Goal: Entertainment & Leisure: Consume media (video, audio)

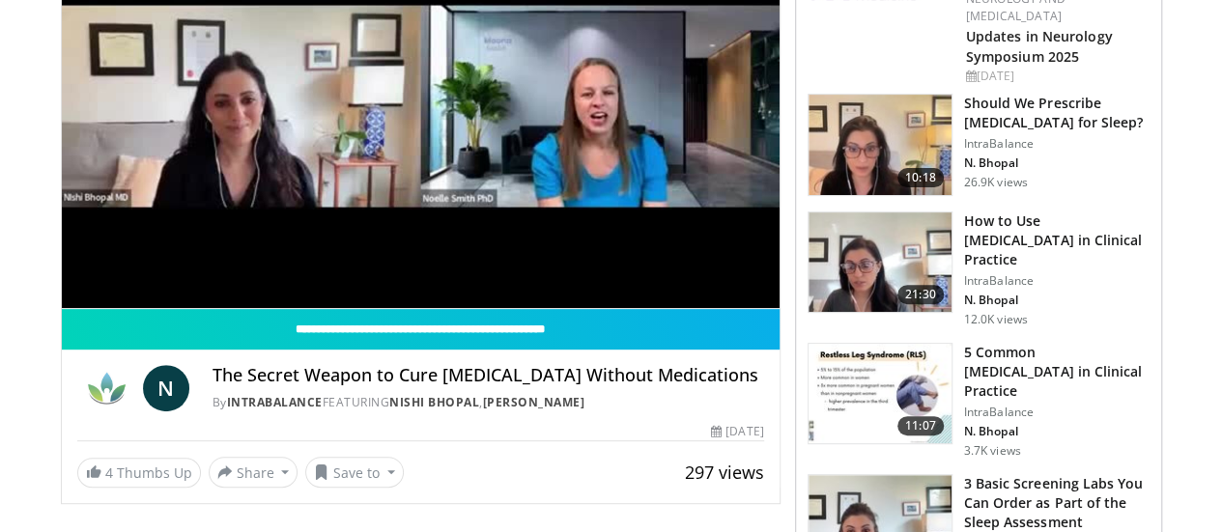
scroll to position [253, 0]
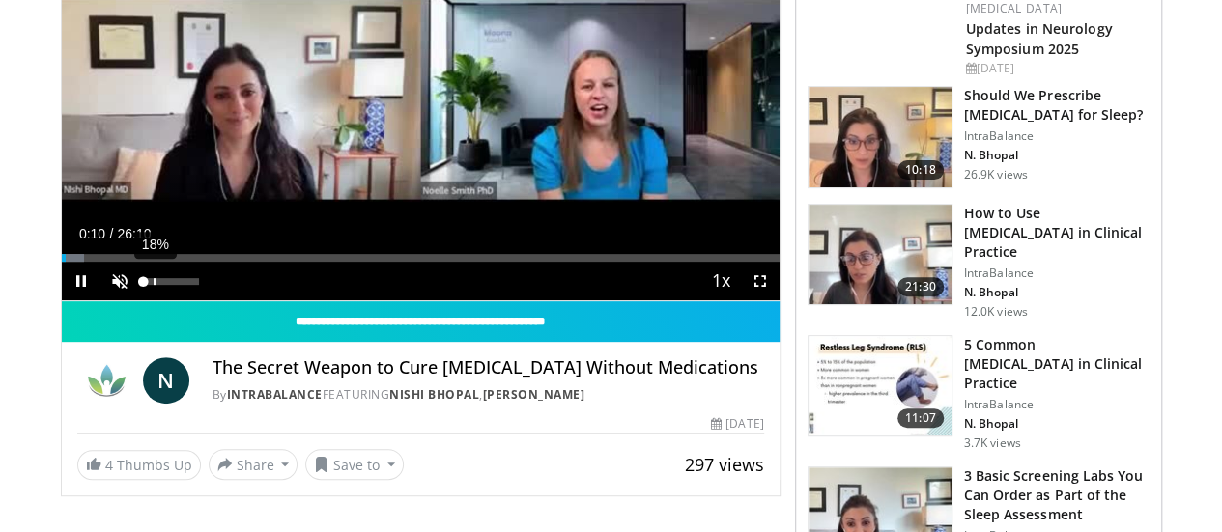
click at [138, 300] on div "18%" at bounding box center [172, 281] width 68 height 39
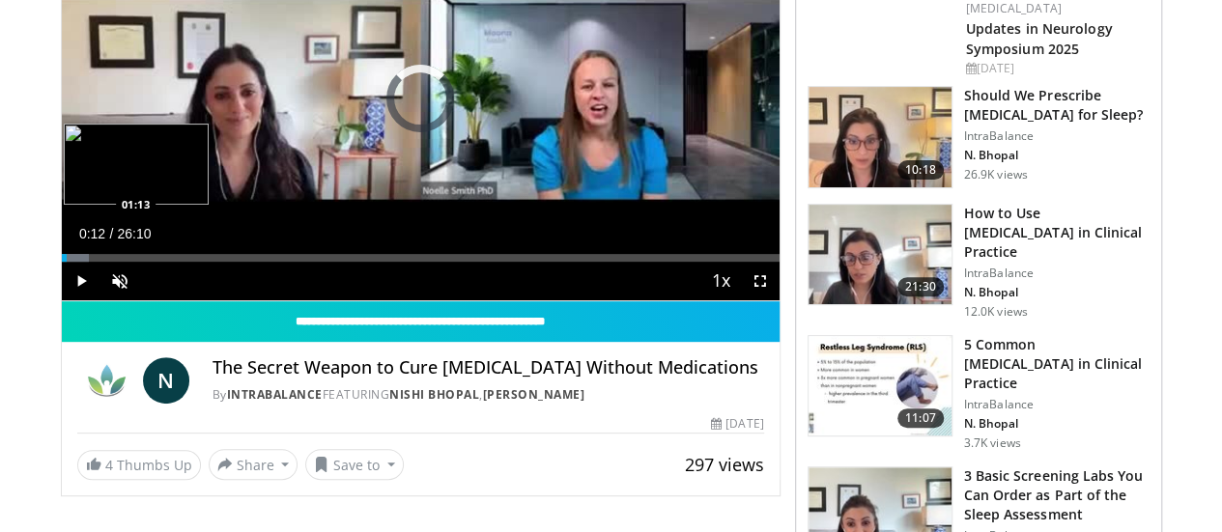
click at [62, 262] on div "Loaded : 3.81% 00:12 01:13" at bounding box center [421, 258] width 718 height 8
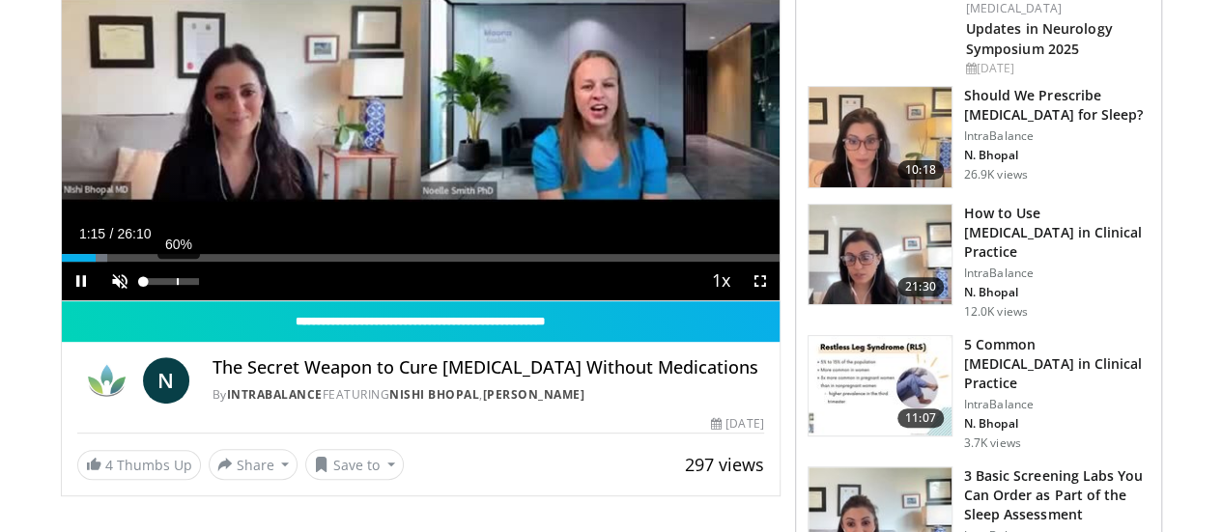
click at [138, 300] on div "60%" at bounding box center [172, 281] width 68 height 39
click at [100, 300] on span "Video Player" at bounding box center [119, 281] width 39 height 39
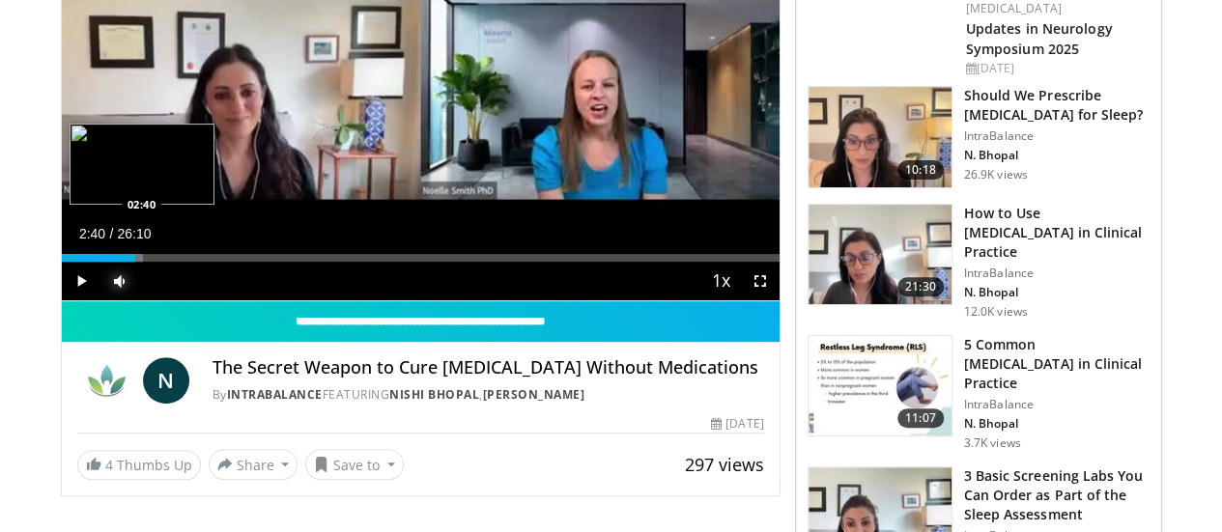
click at [93, 262] on div "Loaded : 11.44% 01:52 02:40" at bounding box center [421, 258] width 718 height 8
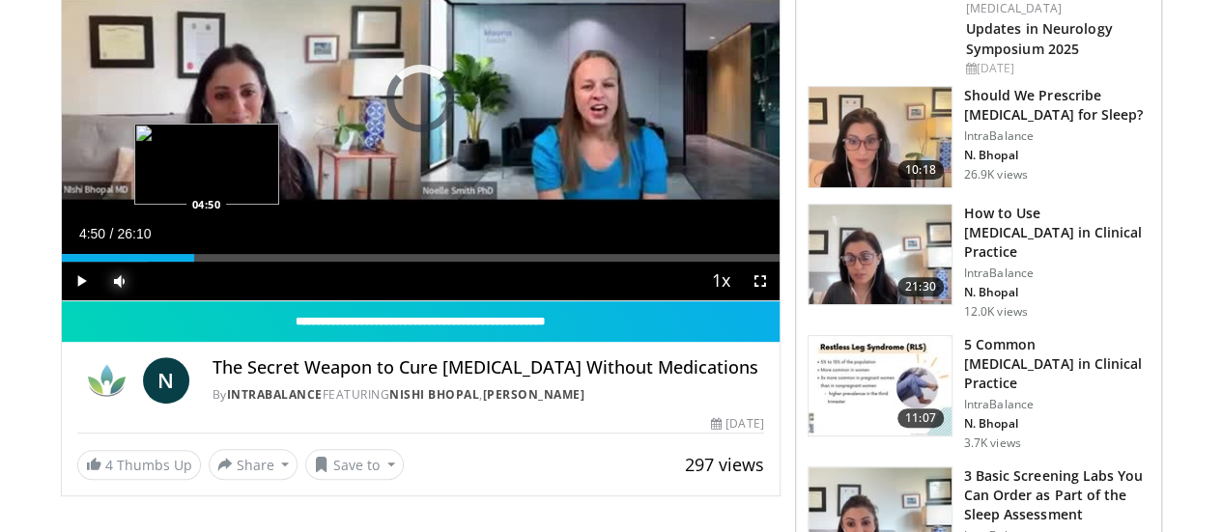
click at [157, 262] on div "Loaded : 12.07% 04:50 04:50" at bounding box center [421, 258] width 718 height 8
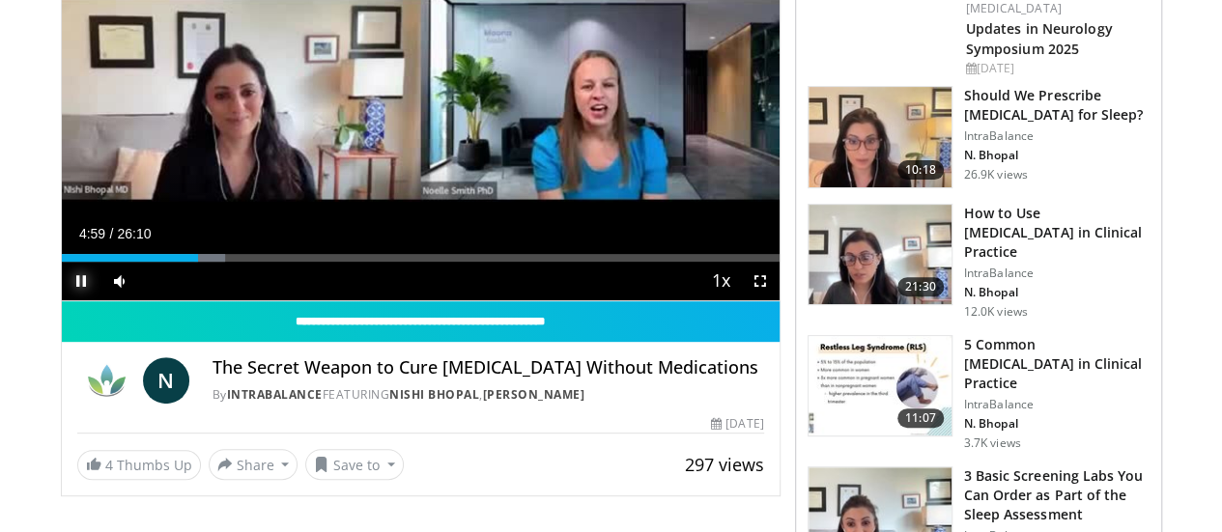
click at [62, 300] on span "Video Player" at bounding box center [81, 281] width 39 height 39
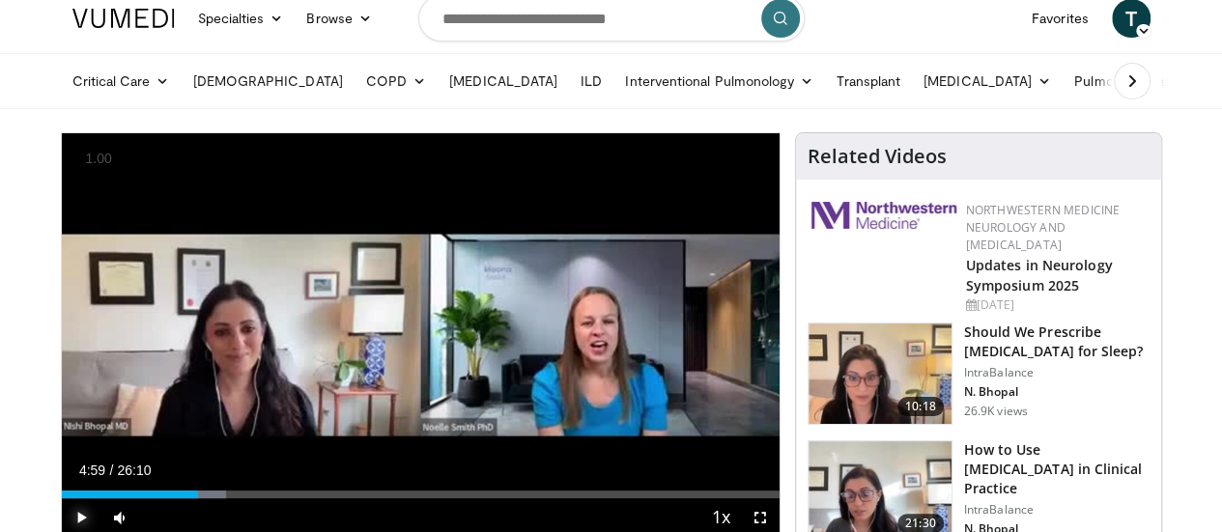
scroll to position [0, 0]
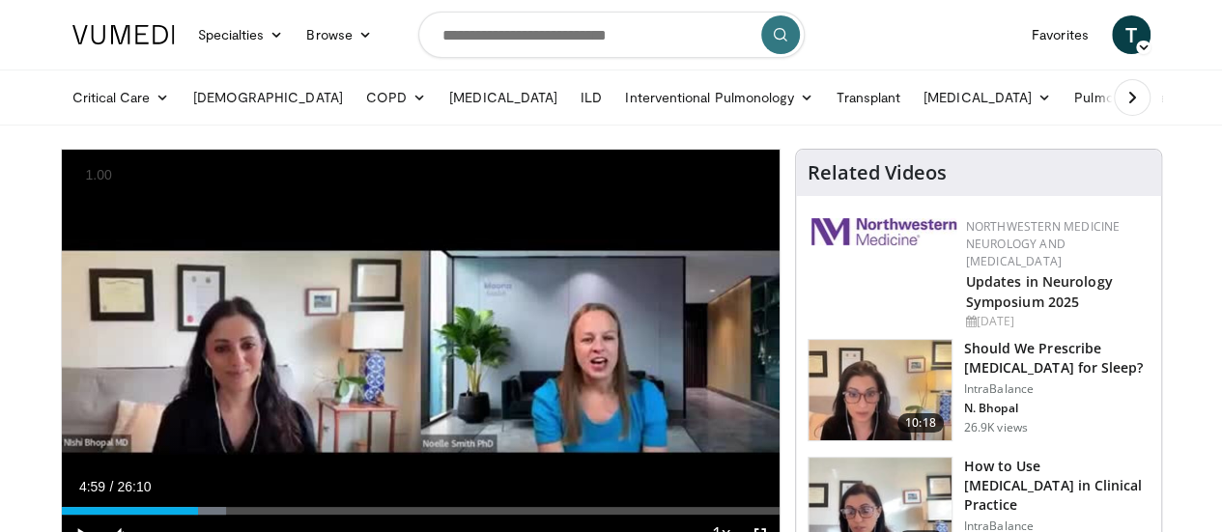
click at [1149, 47] on icon at bounding box center [1143, 48] width 14 height 14
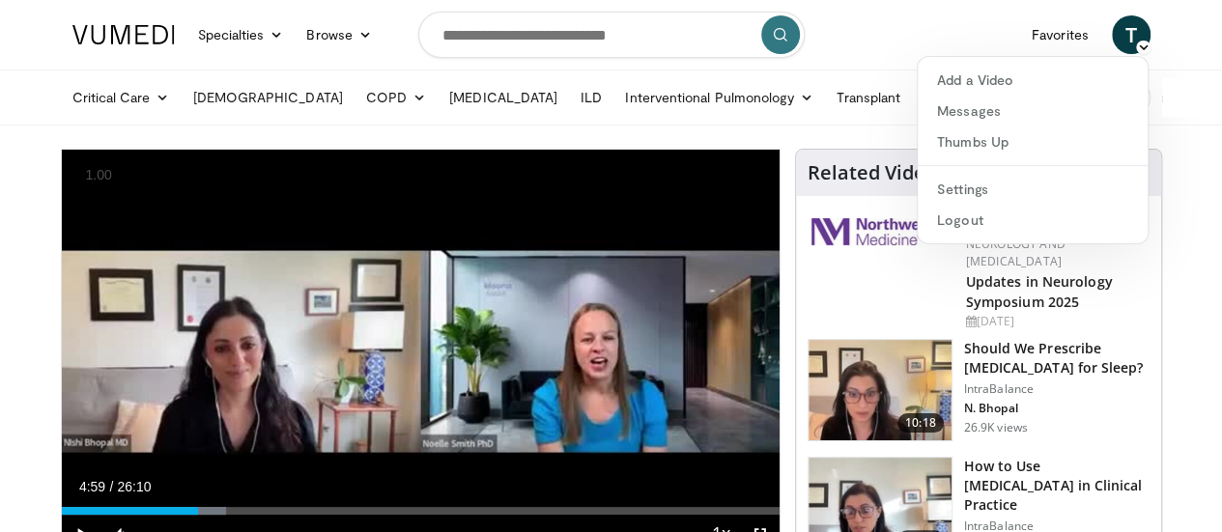
click at [1150, 36] on span "T" at bounding box center [1131, 34] width 39 height 39
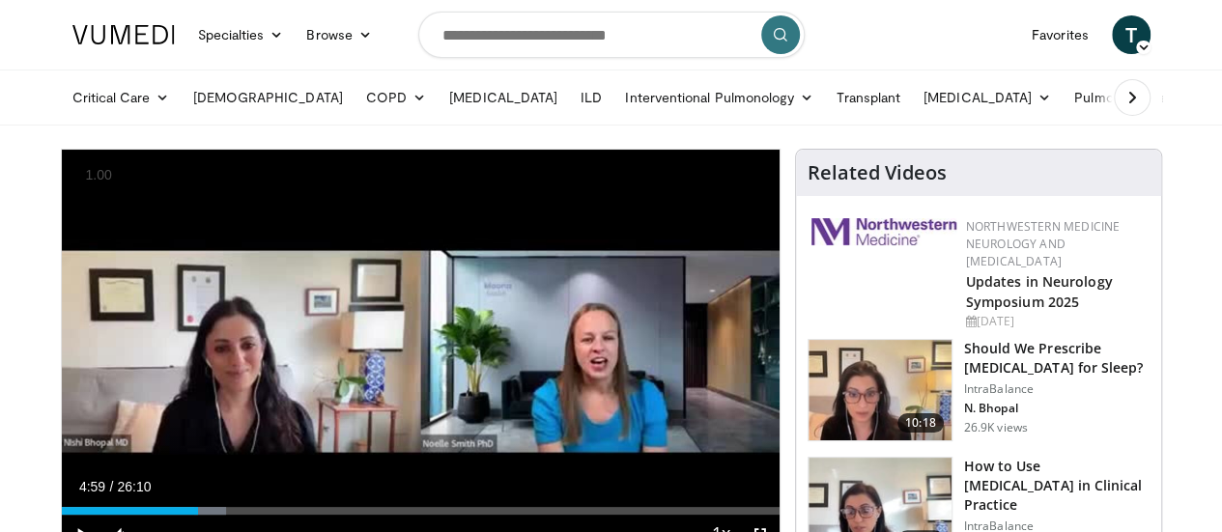
click at [1150, 35] on span "T" at bounding box center [1131, 34] width 39 height 39
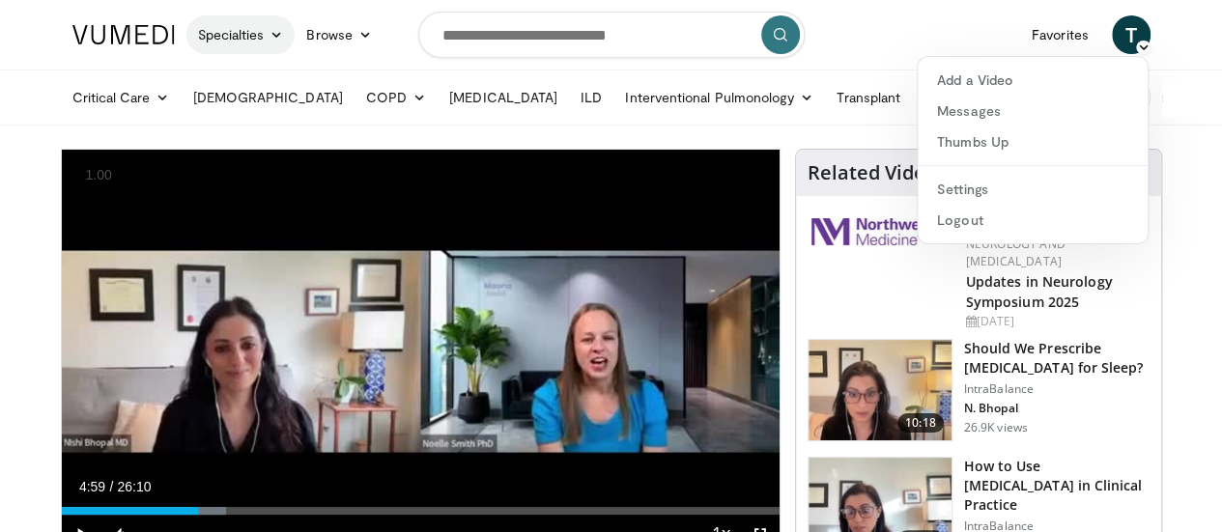
click at [269, 38] on icon at bounding box center [276, 35] width 14 height 14
